Goal: Information Seeking & Learning: Find specific fact

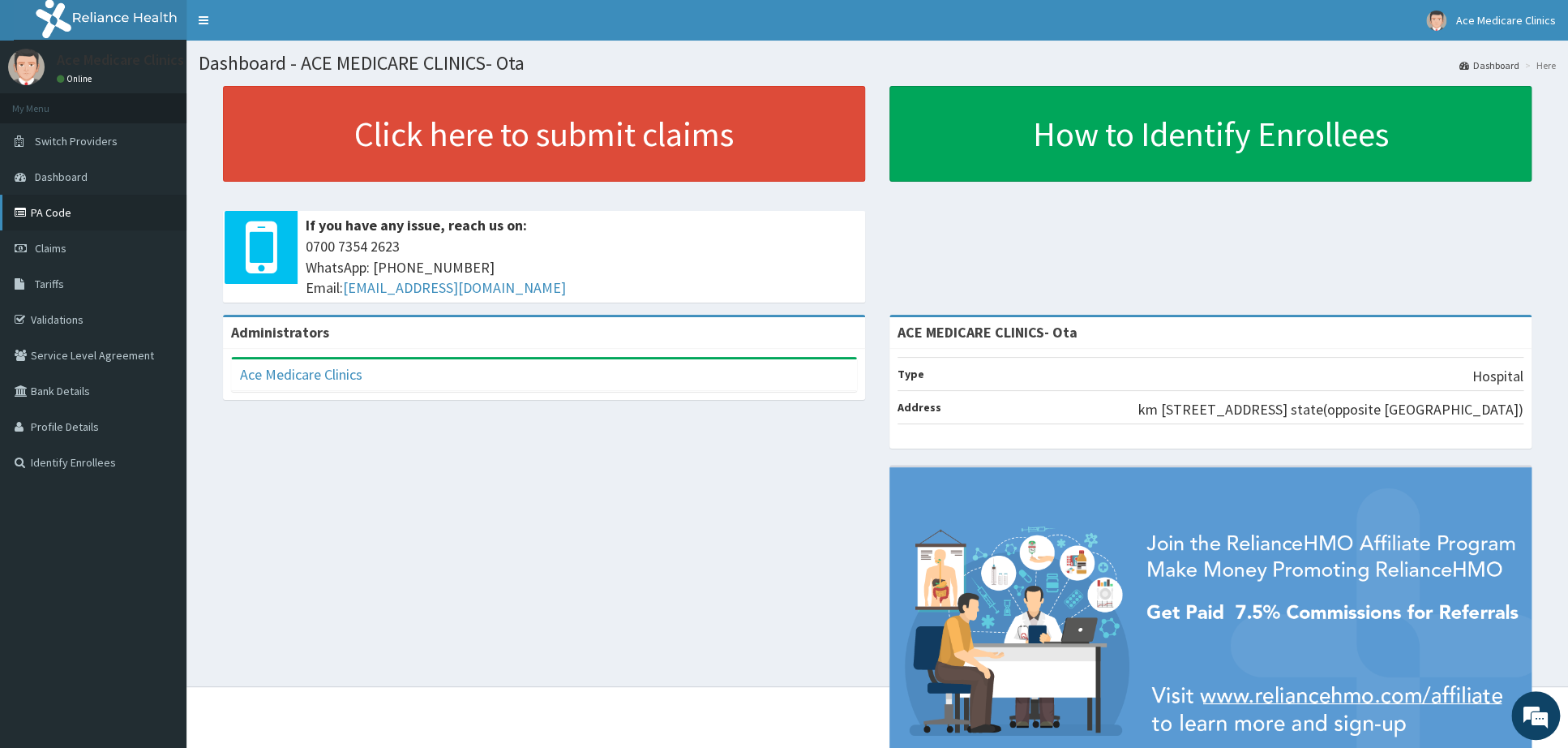
click at [43, 209] on link "PA Code" at bounding box center [93, 212] width 186 height 36
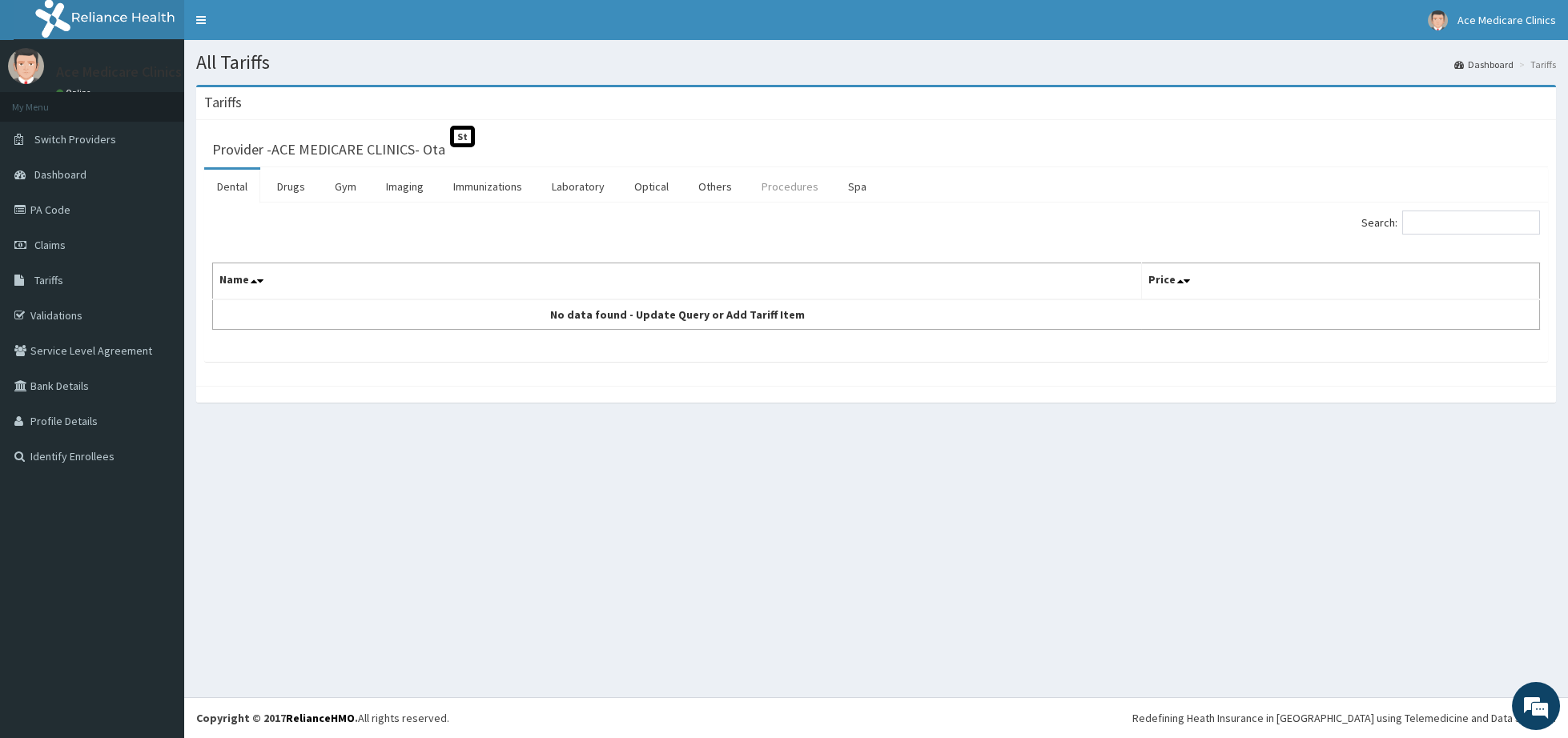
click at [766, 191] on link "Procedures" at bounding box center [790, 187] width 82 height 33
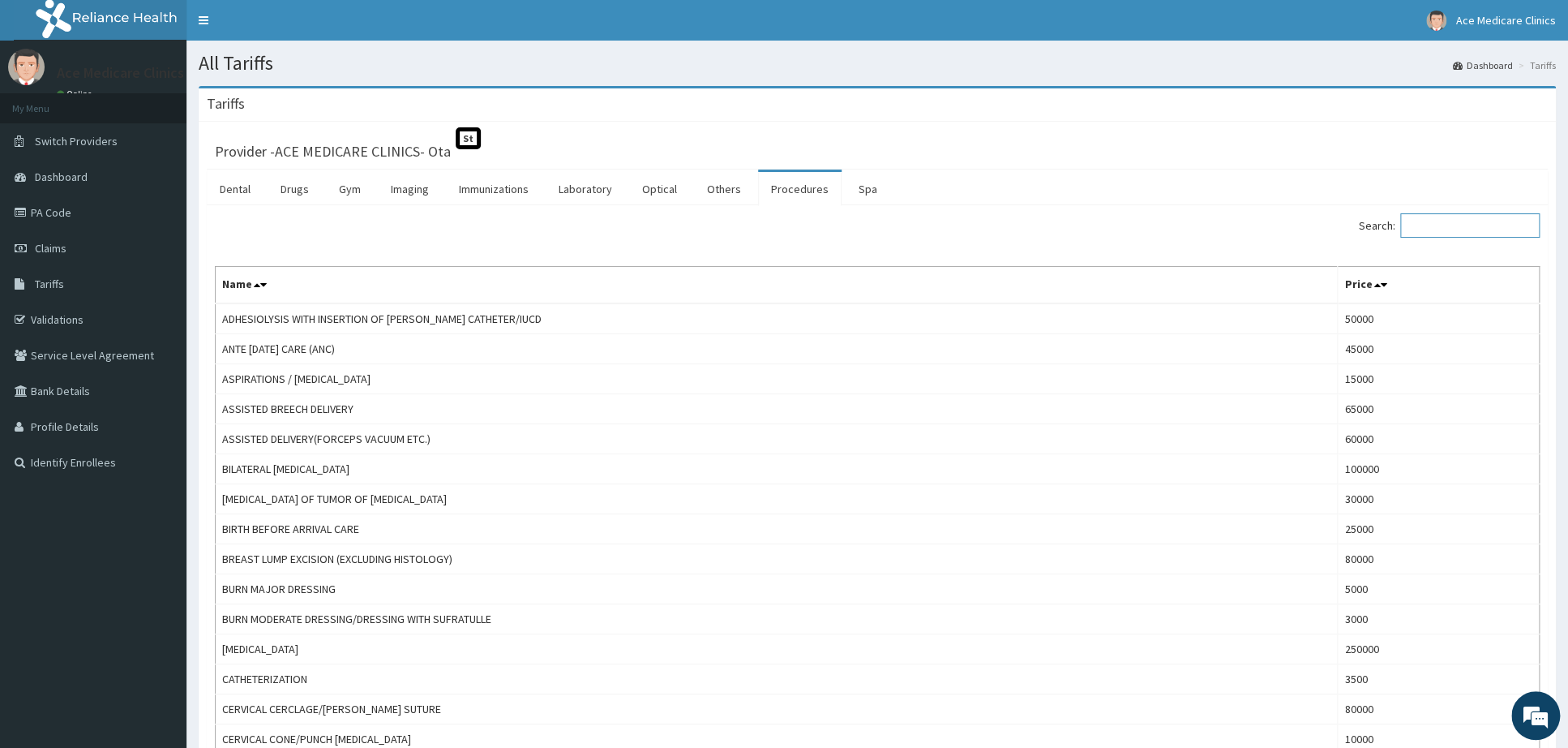
click at [1447, 231] on input "Search:" at bounding box center [1469, 225] width 139 height 24
paste input "[MEDICAL_DATA]"
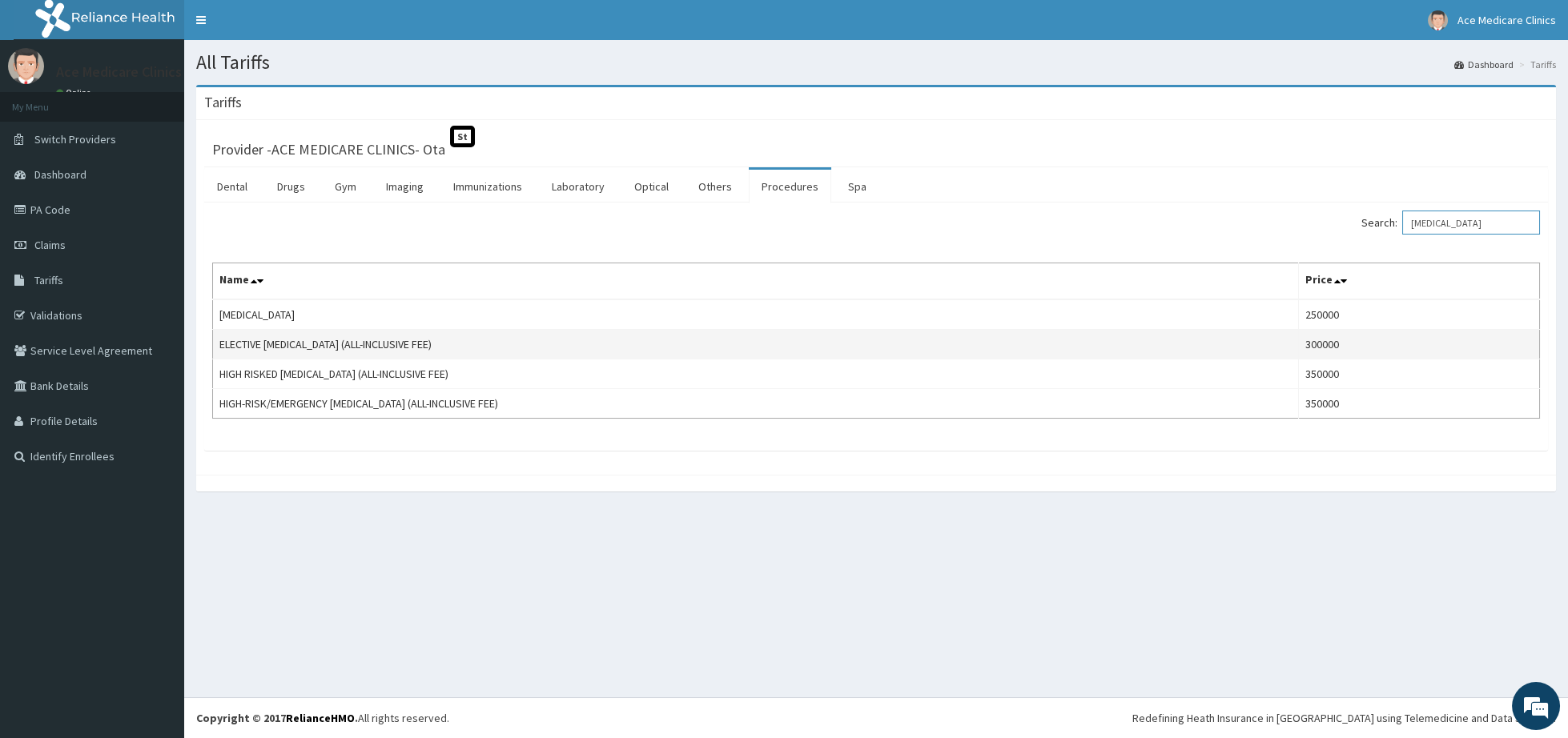
type input "[MEDICAL_DATA]"
click at [236, 344] on td "ELECTIVE [MEDICAL_DATA] (ALL-INCLUSIVE FEE)" at bounding box center [756, 344] width 1086 height 30
copy td "ELECTIVE"
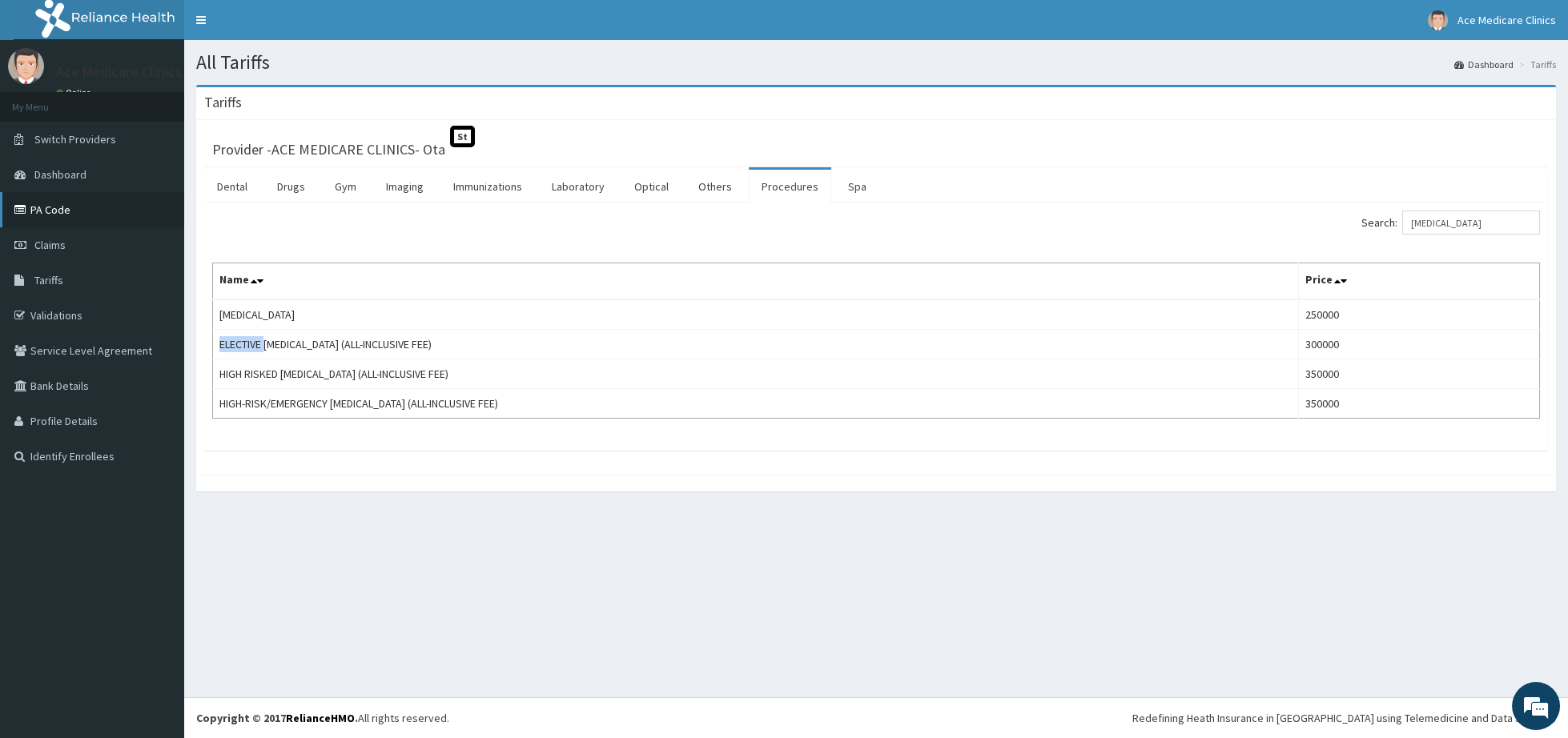
click at [59, 207] on link "PA Code" at bounding box center [92, 209] width 184 height 35
